Goal: Entertainment & Leisure: Consume media (video, audio)

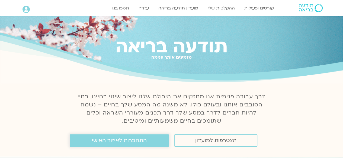
click at [104, 142] on span "התחברות לאיזור האישי" at bounding box center [119, 141] width 55 height 6
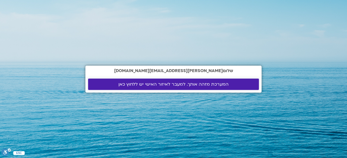
click at [151, 85] on span "המערכת מזהה אותך. למעבר לאיזור האישי יש ללחוץ כאן" at bounding box center [173, 84] width 110 height 5
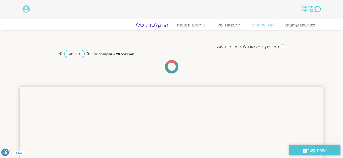
click at [151, 24] on link "ההקלטות שלי" at bounding box center [152, 25] width 46 height 7
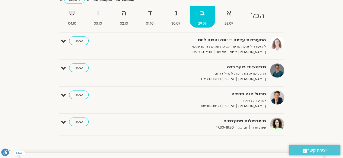
scroll to position [77, 0]
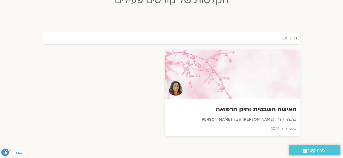
scroll to position [190, 0]
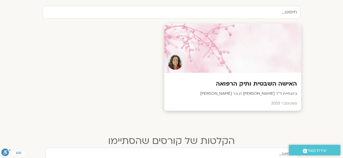
click at [243, 71] on div at bounding box center [232, 48] width 137 height 49
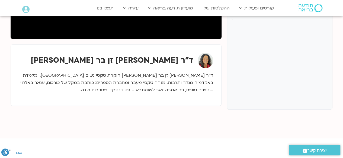
scroll to position [54, 0]
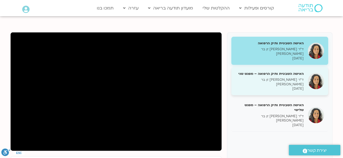
click at [248, 78] on p "ד״ר [PERSON_NAME] זן בר [PERSON_NAME]" at bounding box center [269, 82] width 68 height 9
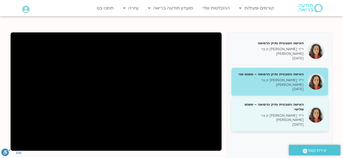
click at [256, 102] on div "האישה השבטית ותיק הרפואה – מפגש שלישי ד״ר [PERSON_NAME] זן בר [PERSON_NAME] [DA…" at bounding box center [269, 114] width 68 height 25
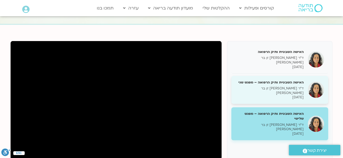
scroll to position [54, 0]
